Goal: Obtain resource: Obtain resource

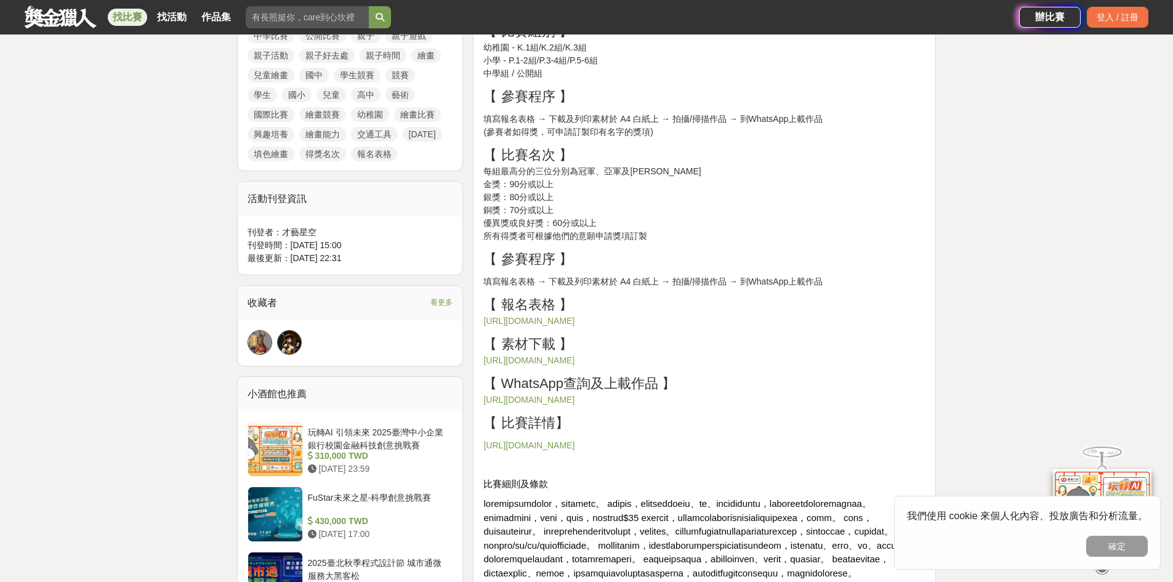
scroll to position [800, 0]
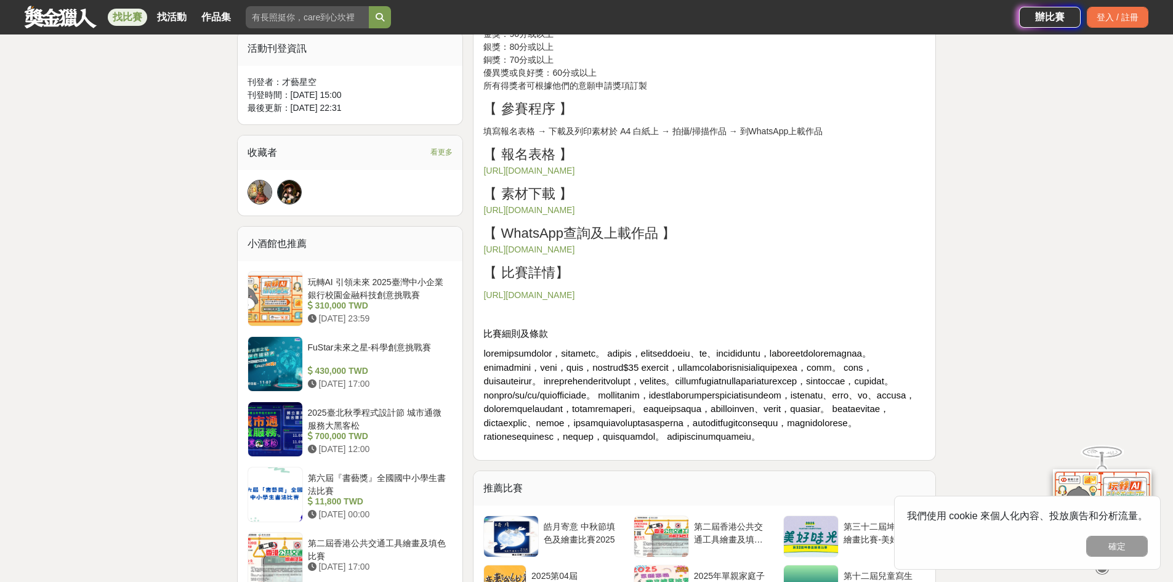
click at [574, 209] on link "https://drive.google.com/drive/folders/10xdEJHMAjL7nWMwCGNtkD0VLc7HUbUgZ?usp=sh…" at bounding box center [528, 210] width 91 height 10
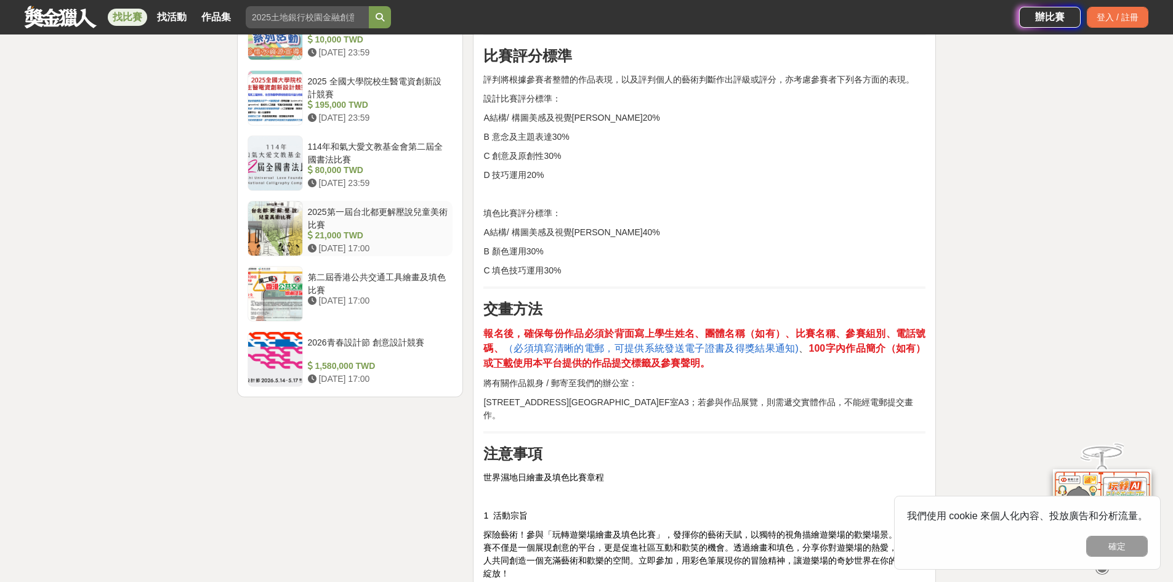
scroll to position [1416, 0]
